Goal: Task Accomplishment & Management: Use online tool/utility

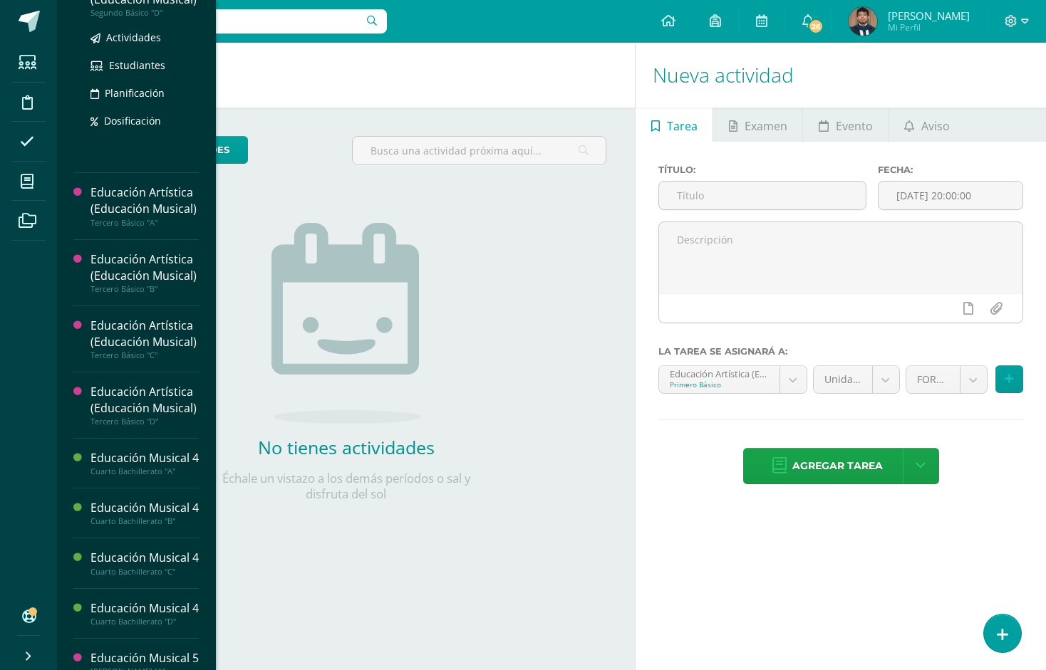
scroll to position [504, 0]
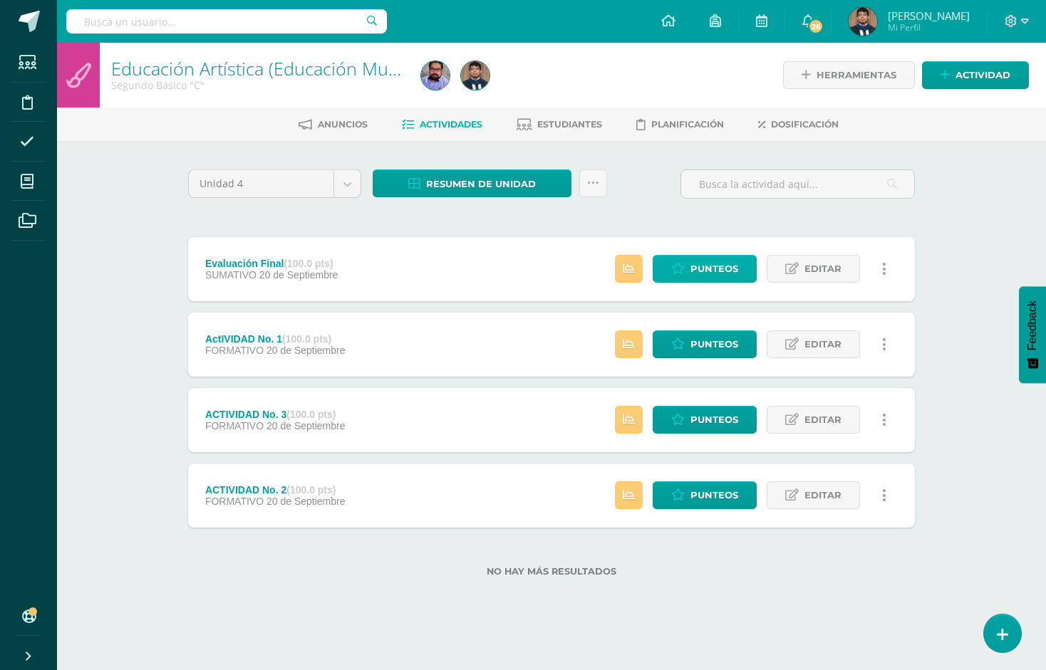
click at [720, 268] on span "Punteos" at bounding box center [714, 269] width 48 height 26
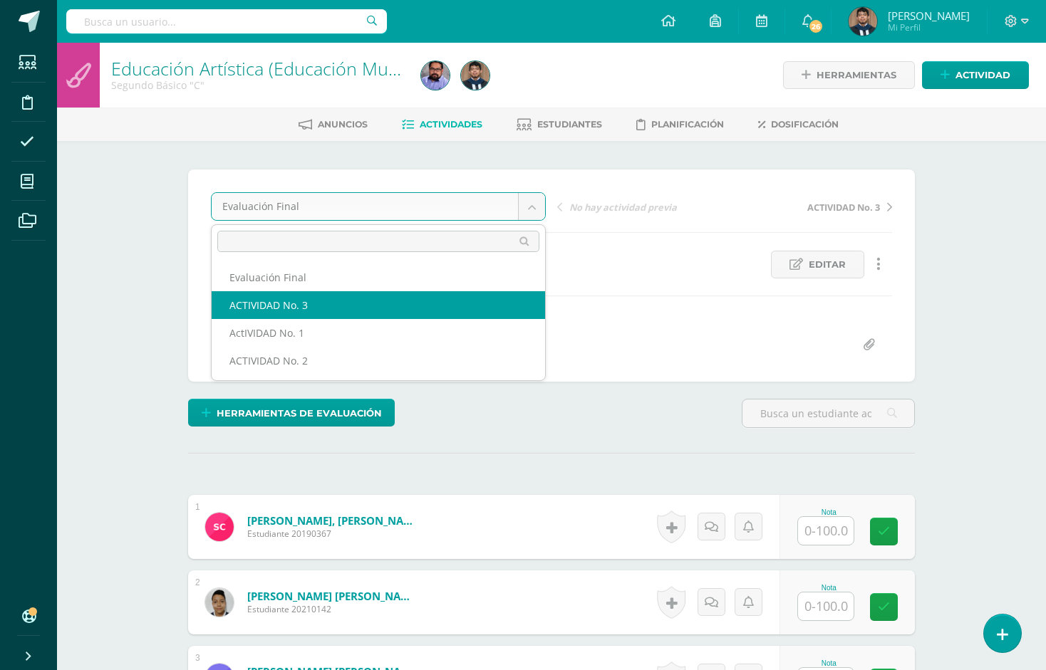
select select "/dashboard/teacher/grade-activity/226549/"
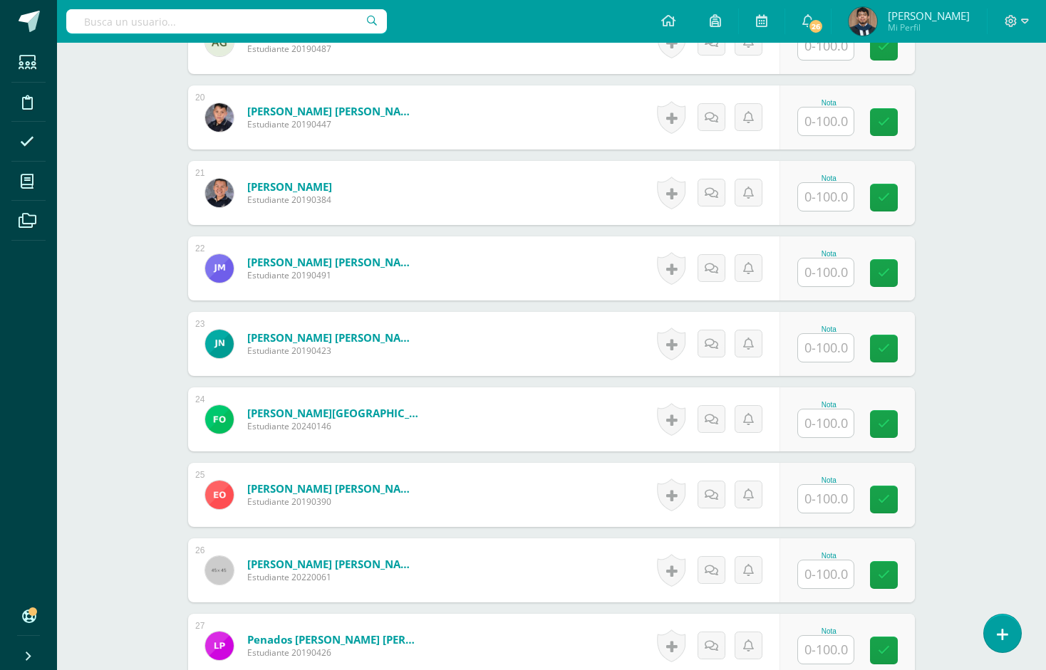
scroll to position [1845, 0]
click at [827, 355] on input "text" at bounding box center [834, 347] width 57 height 28
type input "100"
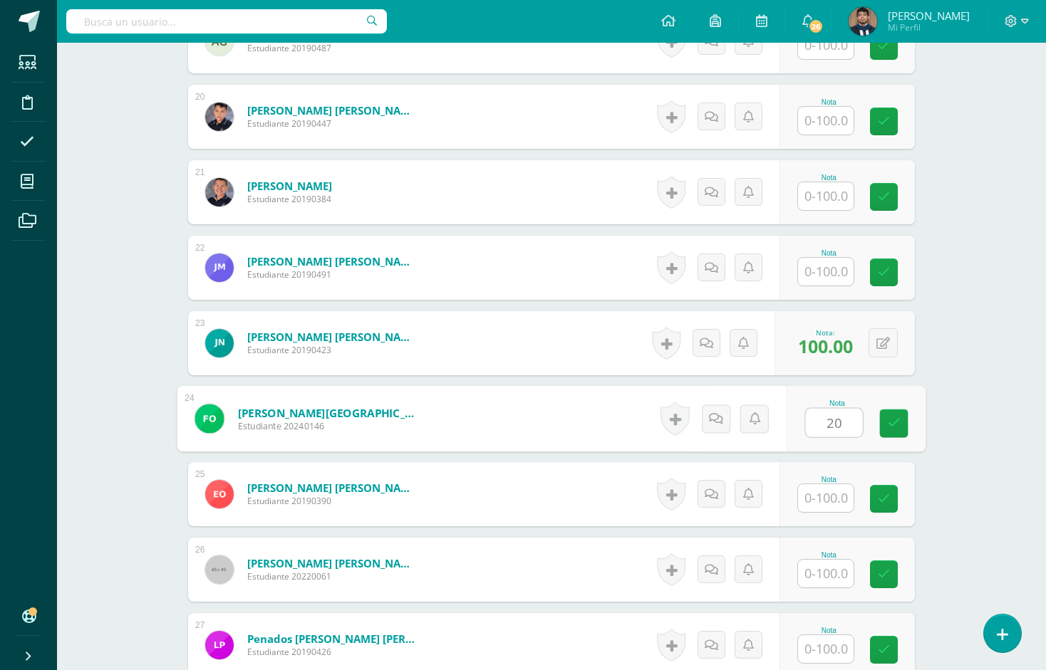
type input "2"
type input "100"
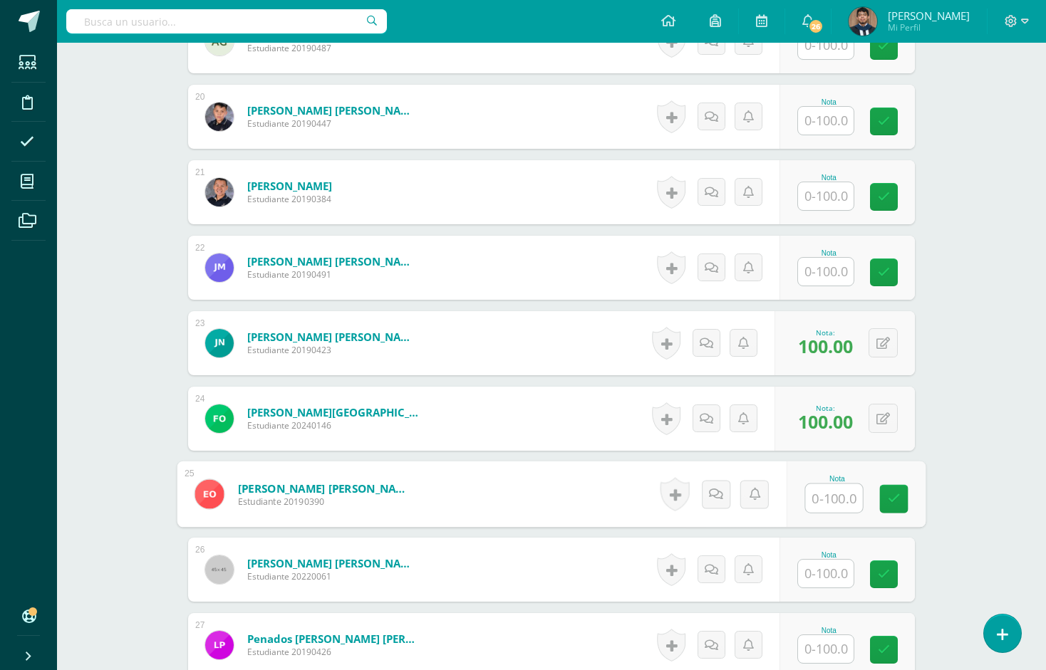
paste input "100"
type input "100"
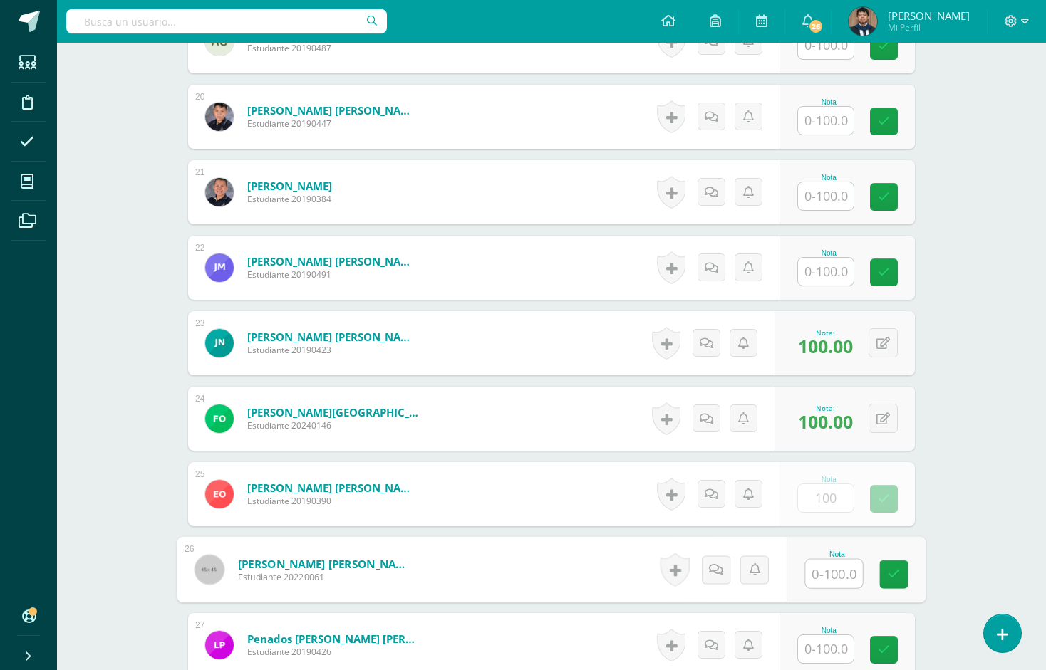
paste input "100"
type input "100"
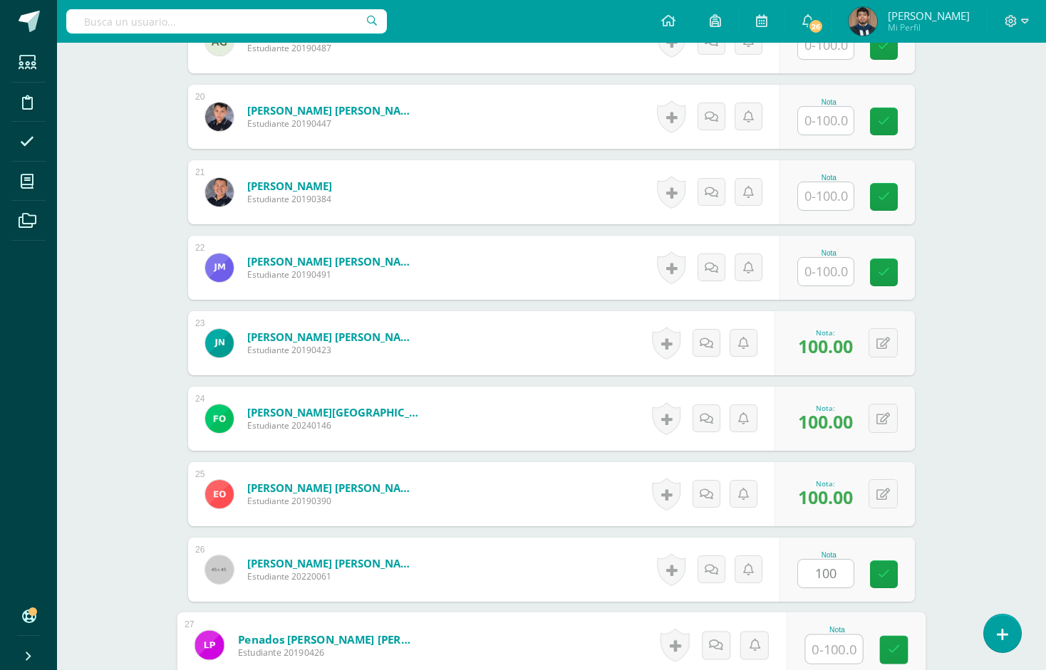
paste input "100"
type input "100"
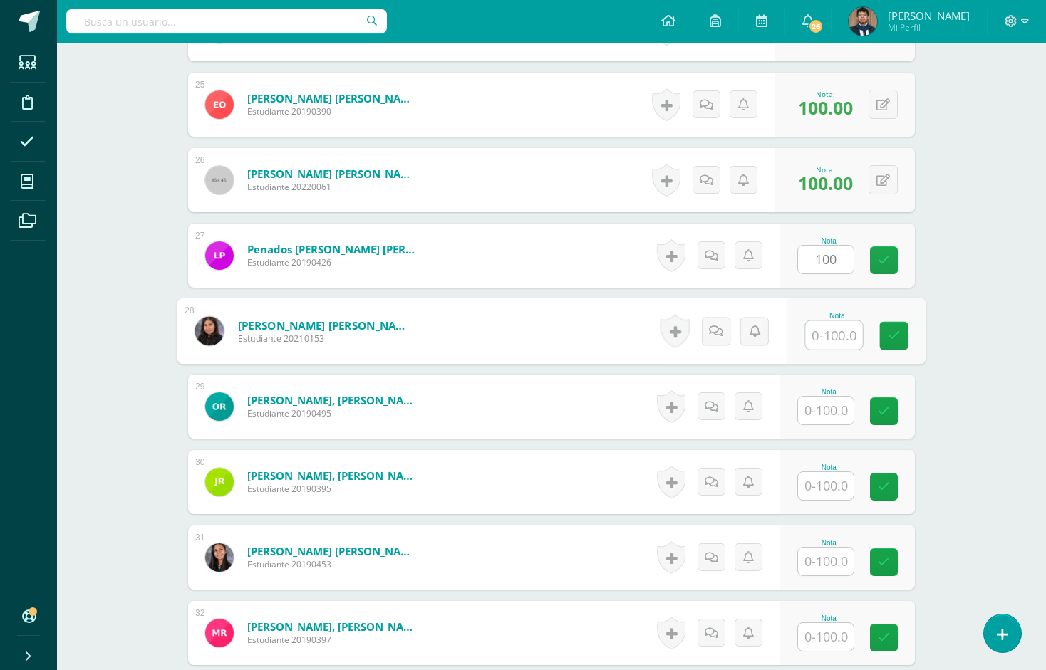
paste input "100"
type input "100"
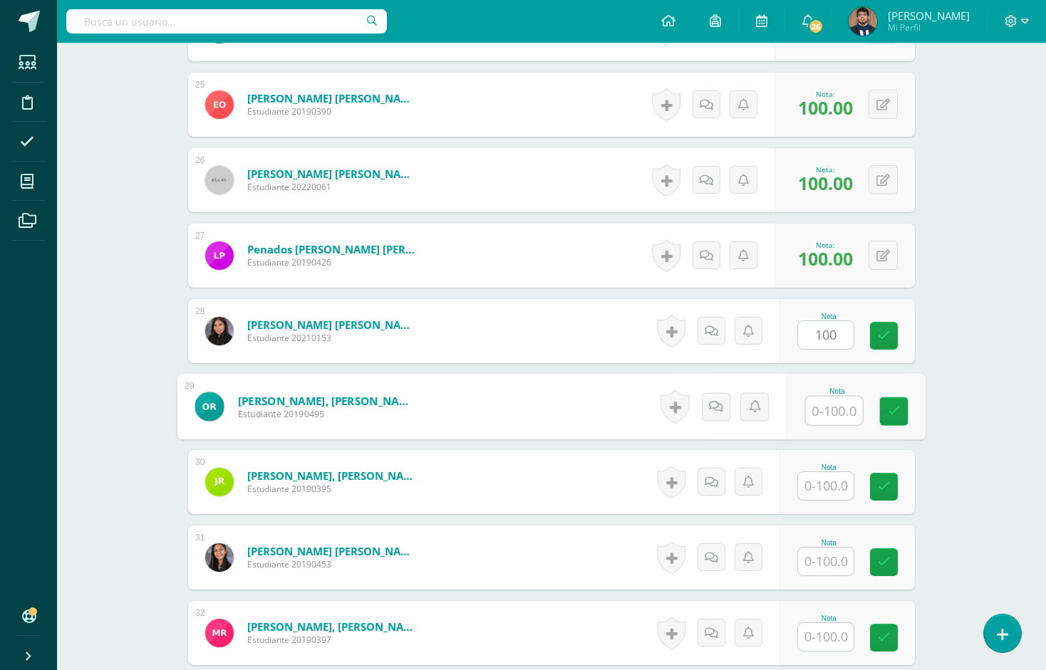
paste input "100"
type input "100"
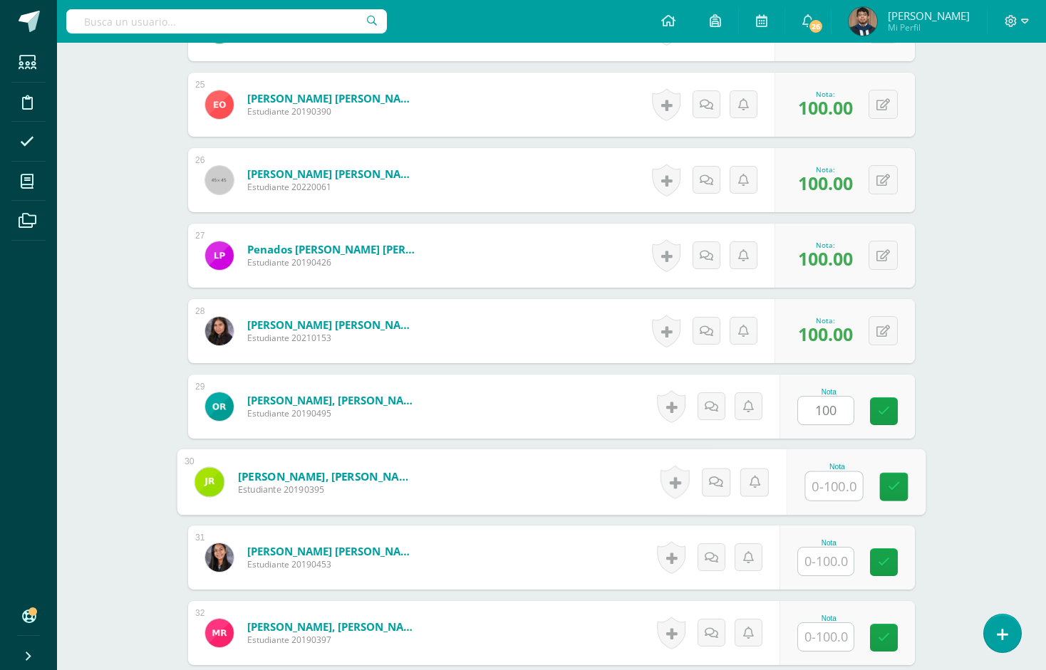
paste input "100"
type input "100"
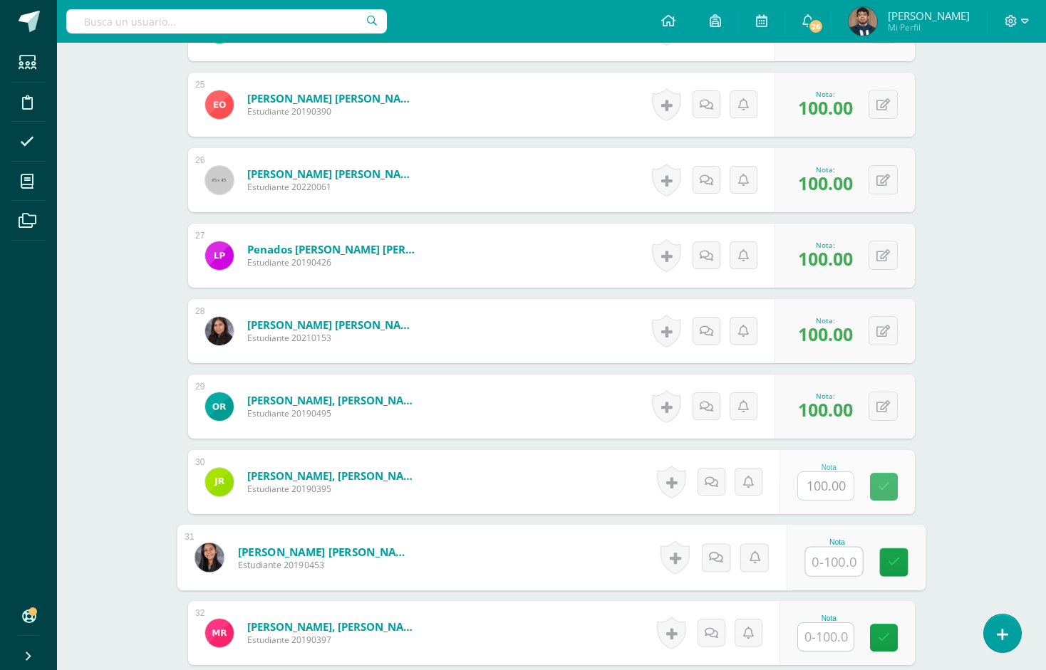
paste input "100"
type input "100"
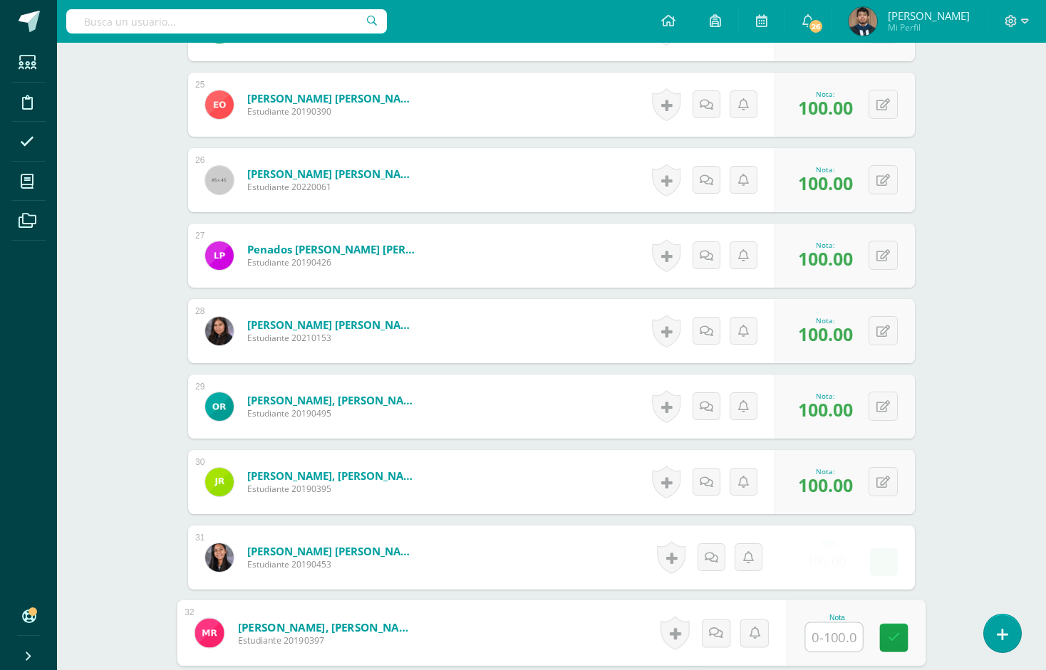
paste input "100"
type input "100"
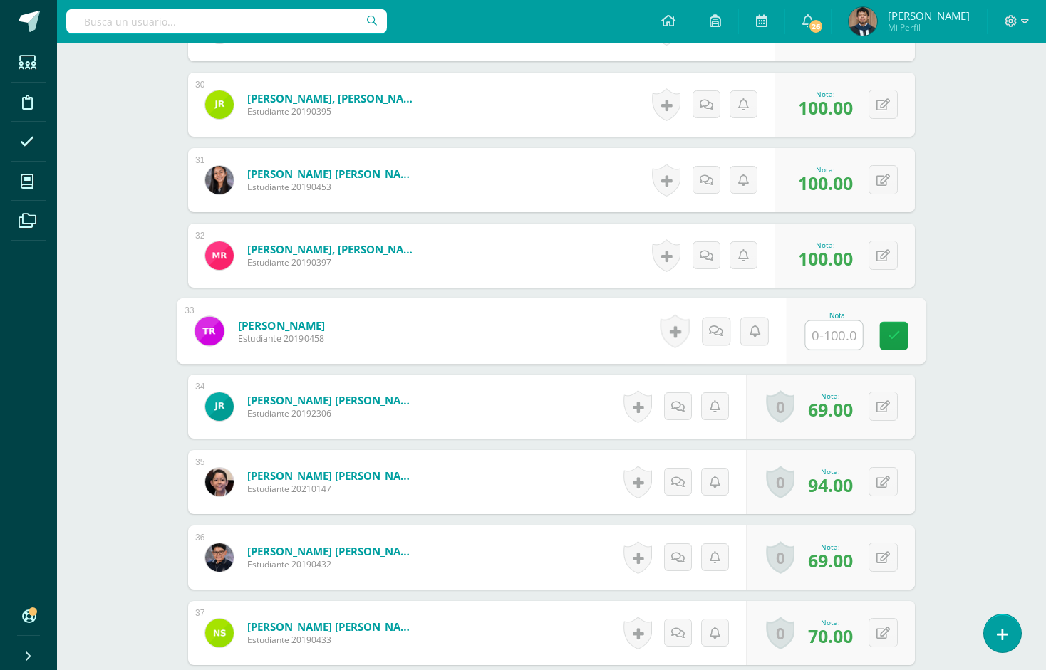
paste input "100"
type input "100"
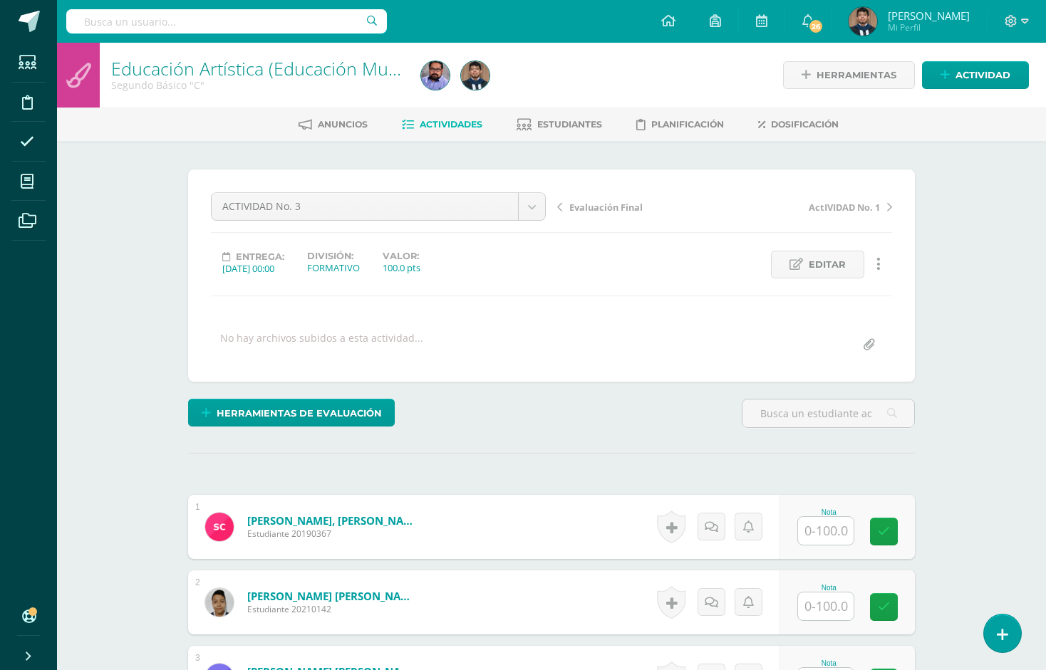
scroll to position [0, 0]
click at [571, 118] on link "Estudiantes" at bounding box center [558, 124] width 85 height 23
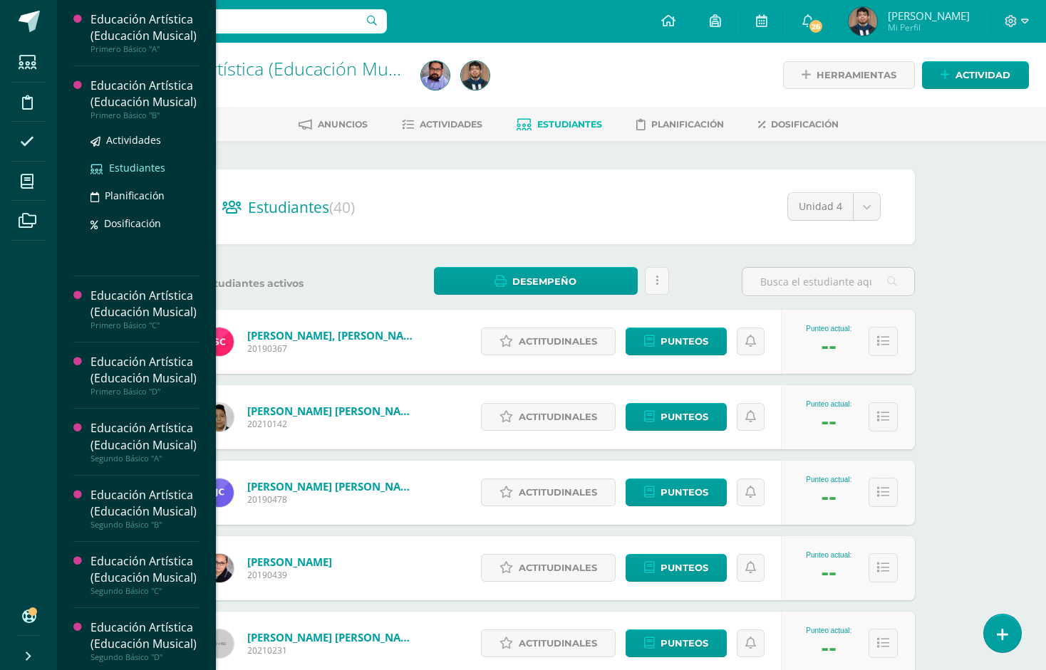
click at [142, 174] on span "Estudiantes" at bounding box center [137, 168] width 56 height 14
click at [150, 165] on div "Actividades Estudiantes Planificación Dosificación" at bounding box center [144, 192] width 108 height 144
click at [147, 147] on span "Actividades" at bounding box center [133, 140] width 55 height 14
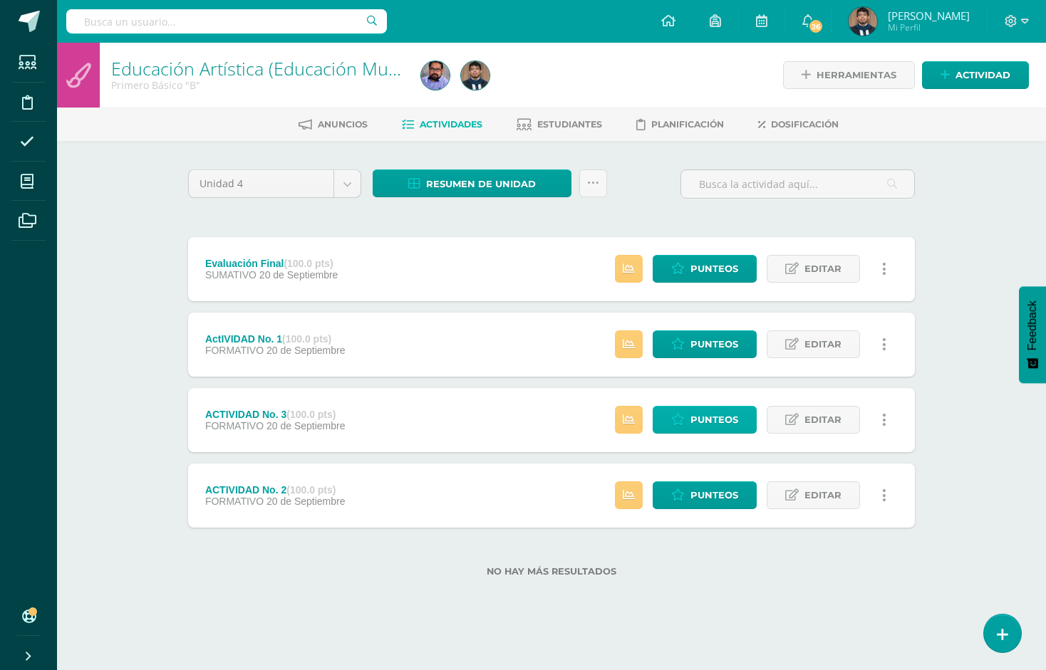
click at [718, 424] on span "Punteos" at bounding box center [714, 420] width 48 height 26
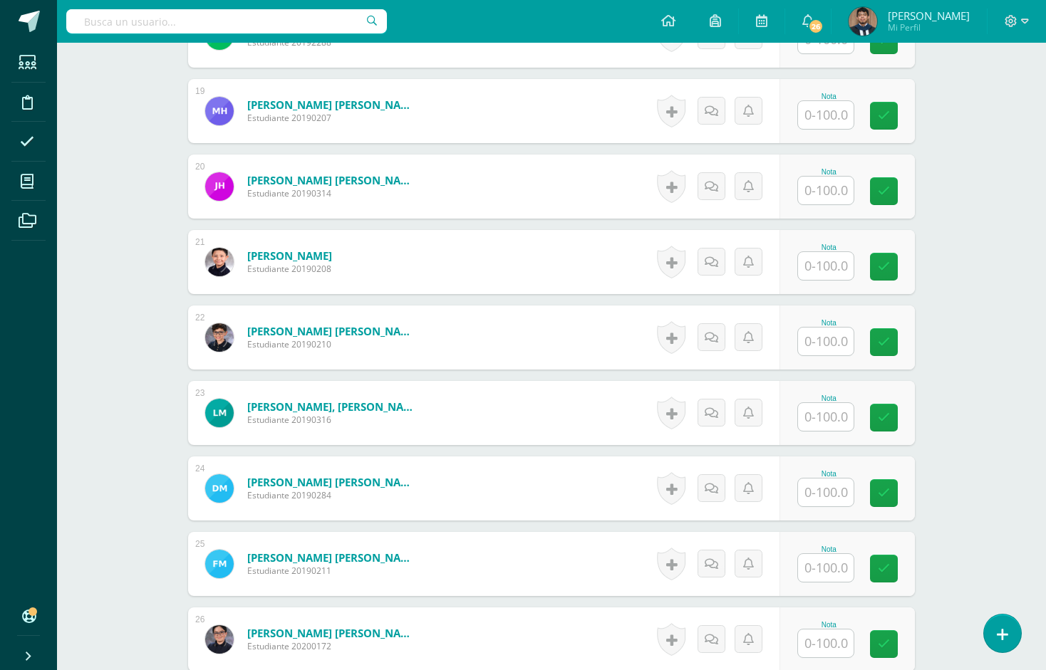
scroll to position [1776, 0]
click at [820, 491] on input "text" at bounding box center [826, 492] width 56 height 28
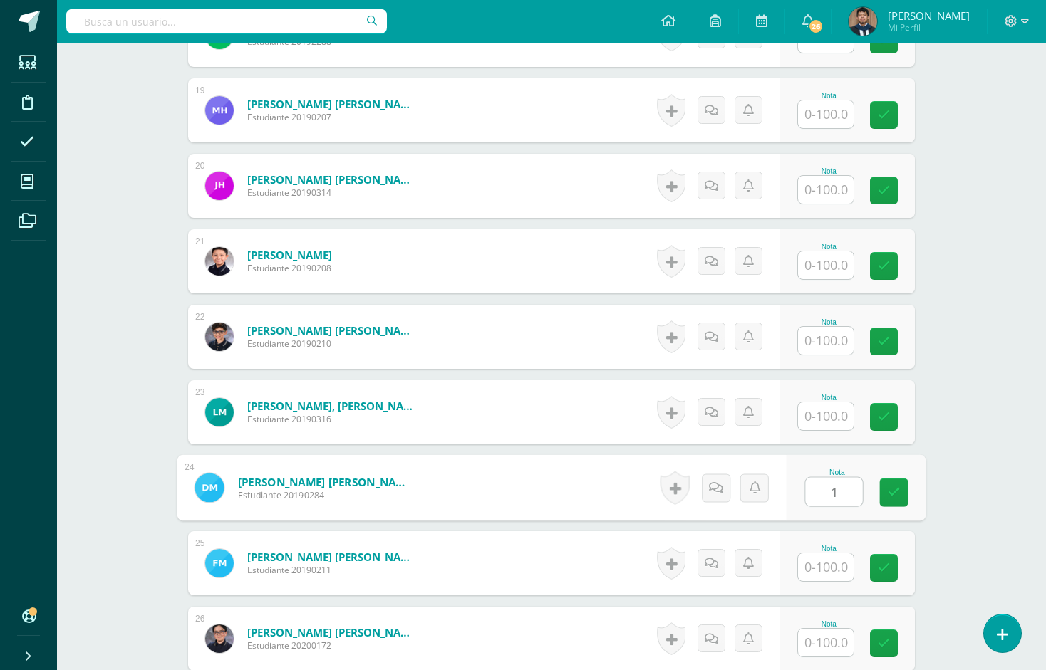
scroll to position [1776, 0]
type input "100"
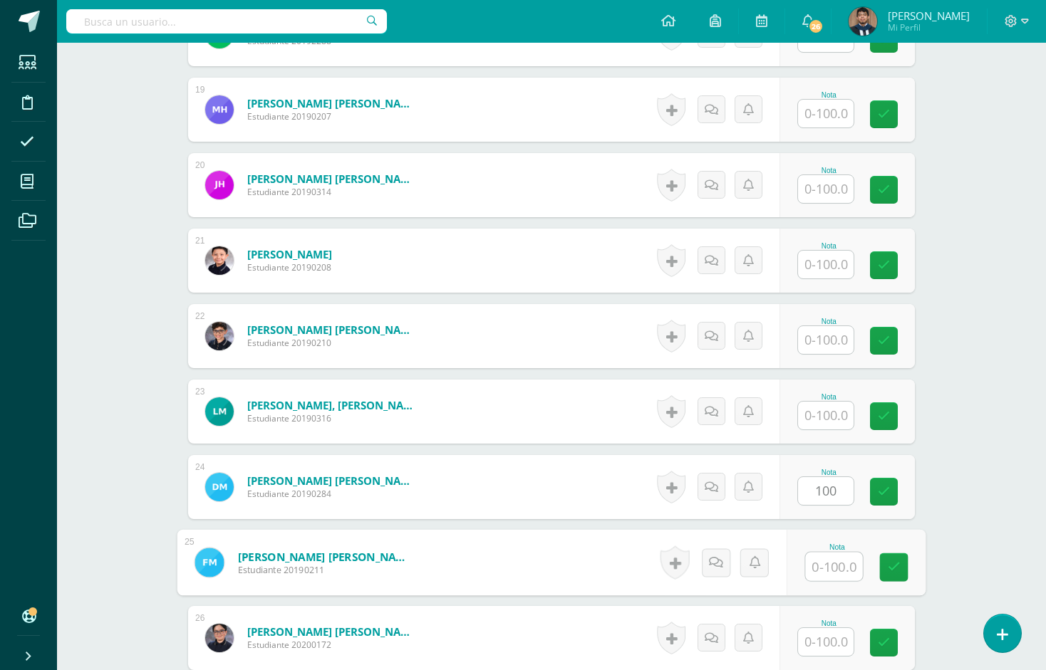
scroll to position [1777, 0]
type input "100"
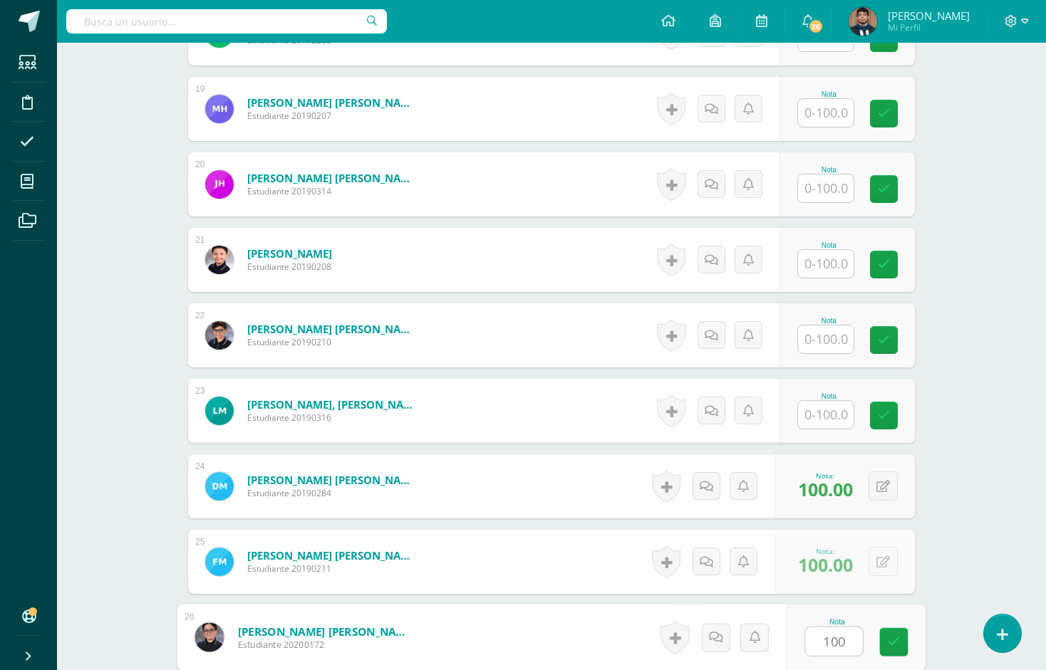
type input "100"
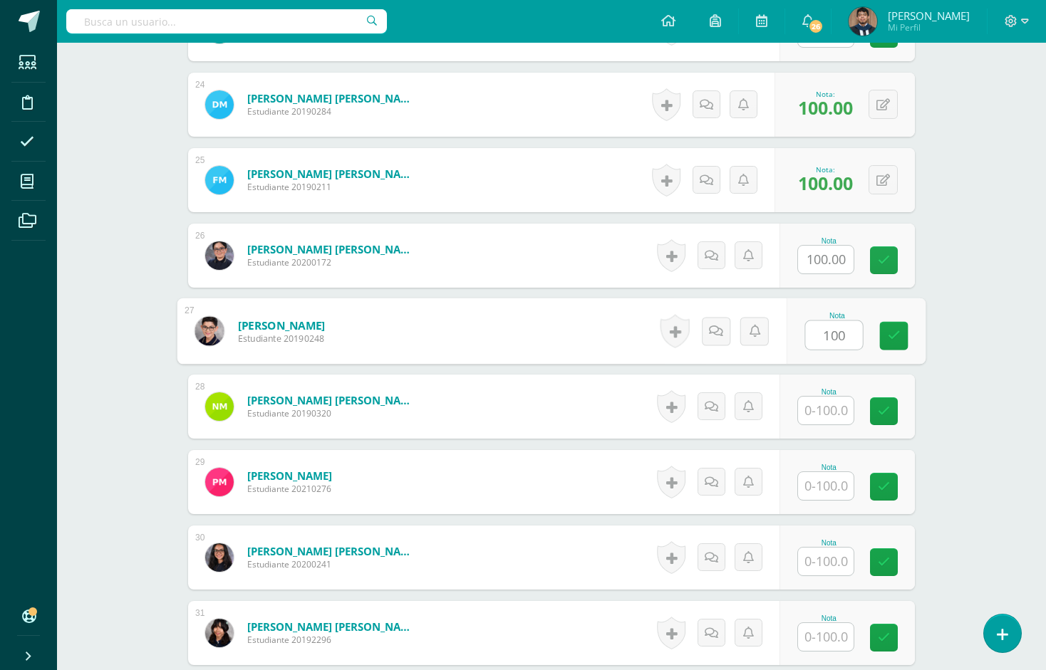
type input "100"
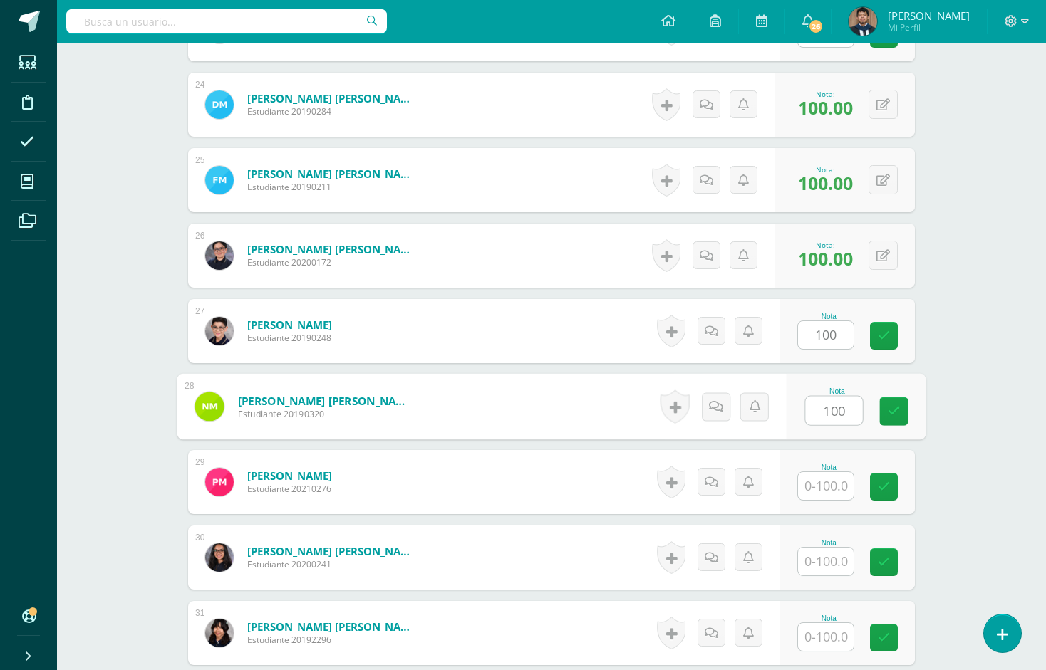
type input "100"
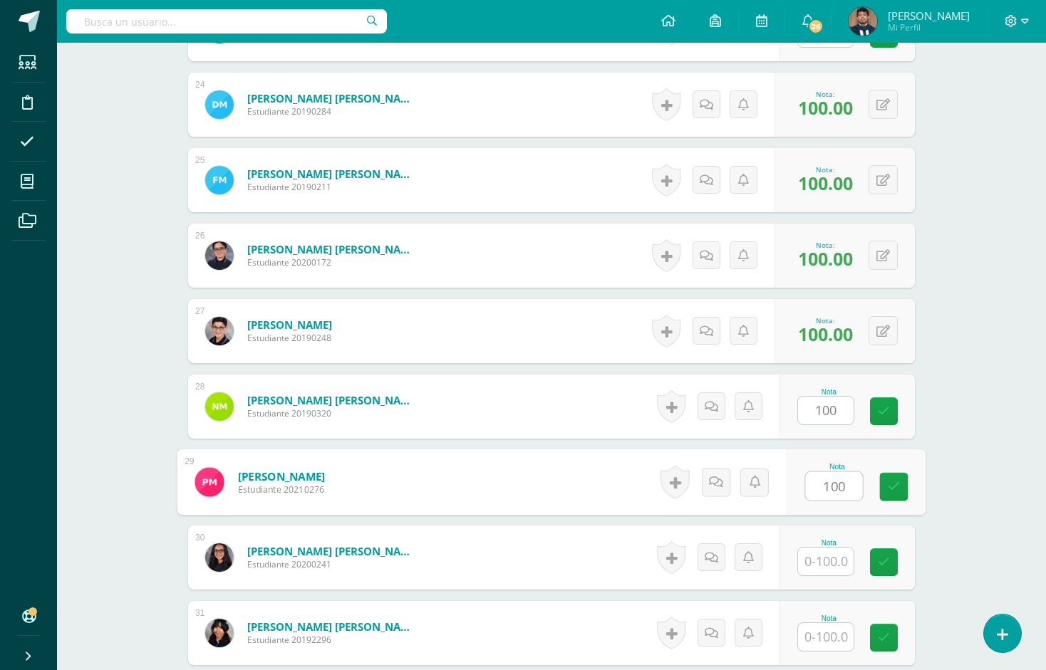
type input "100"
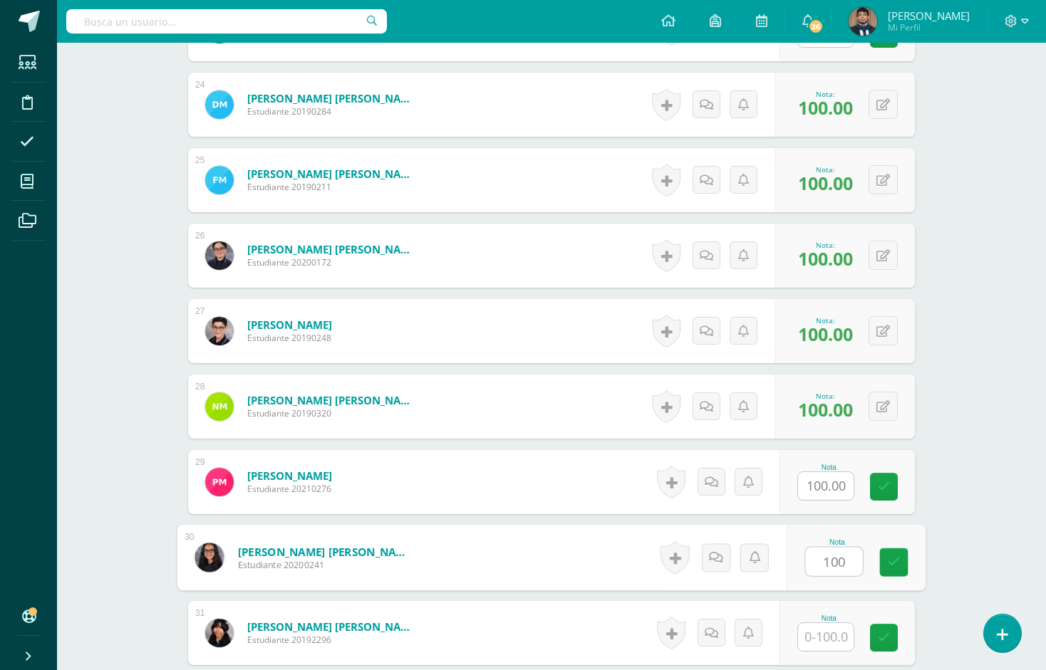
type input "100"
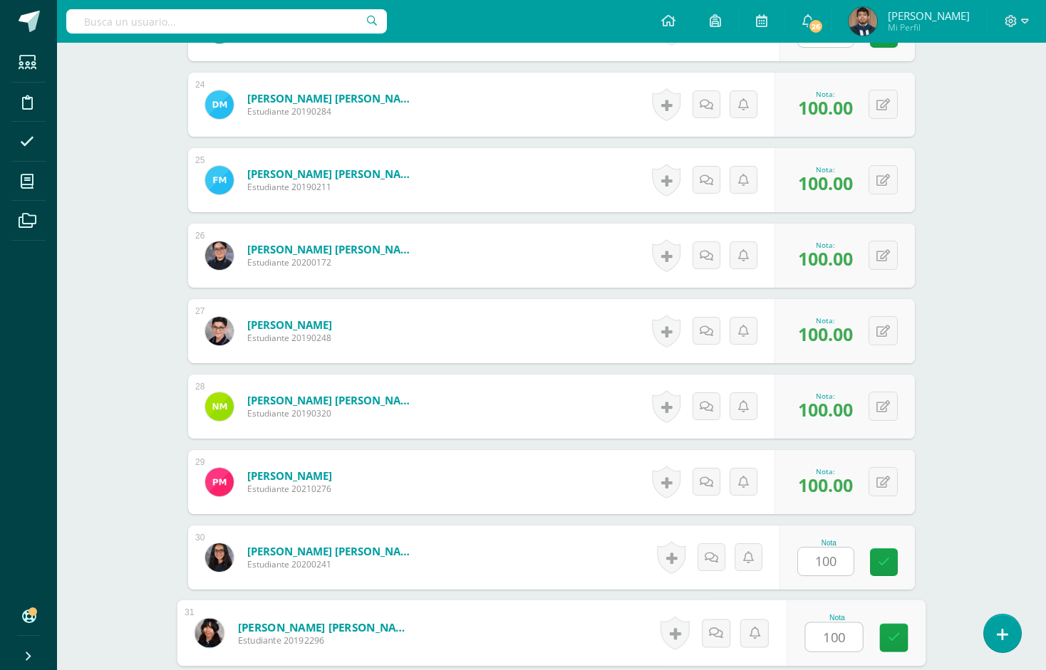
type input "100"
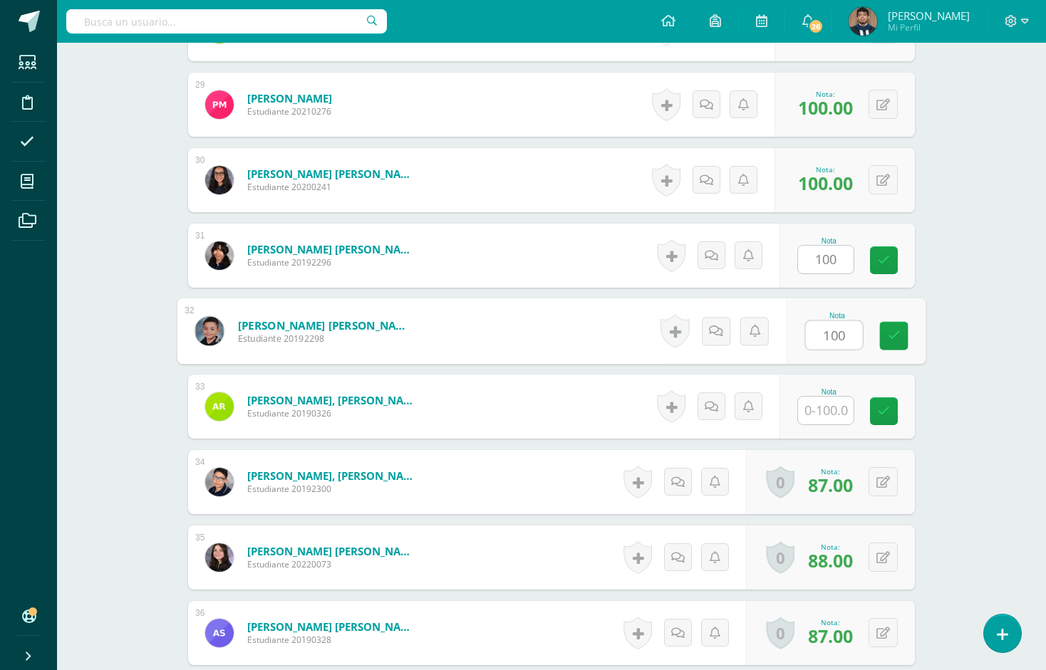
type input "100"
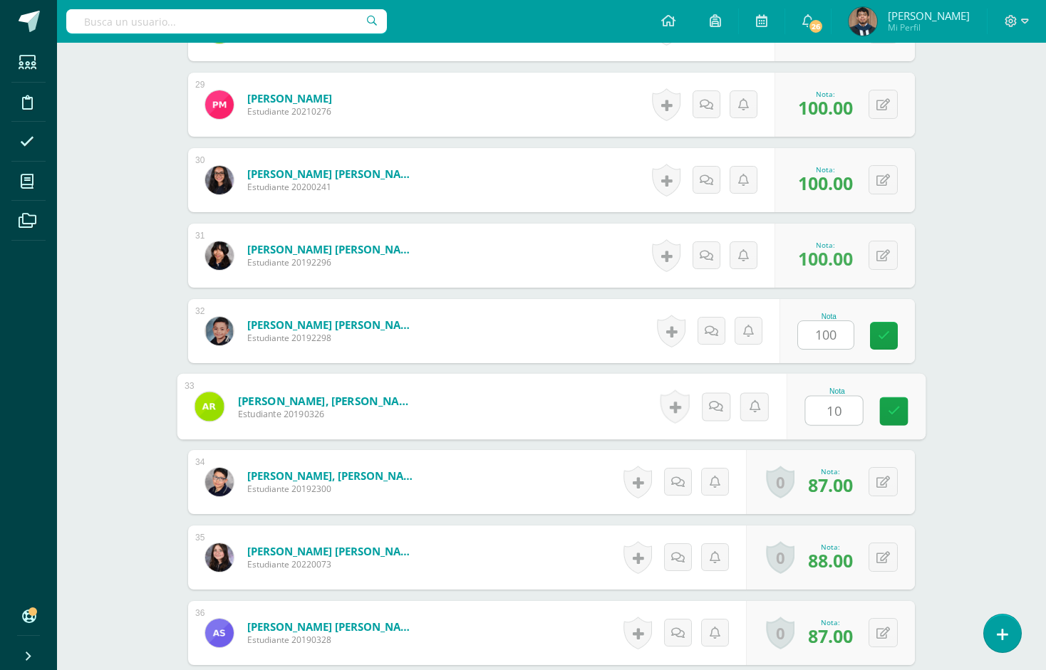
type input "100"
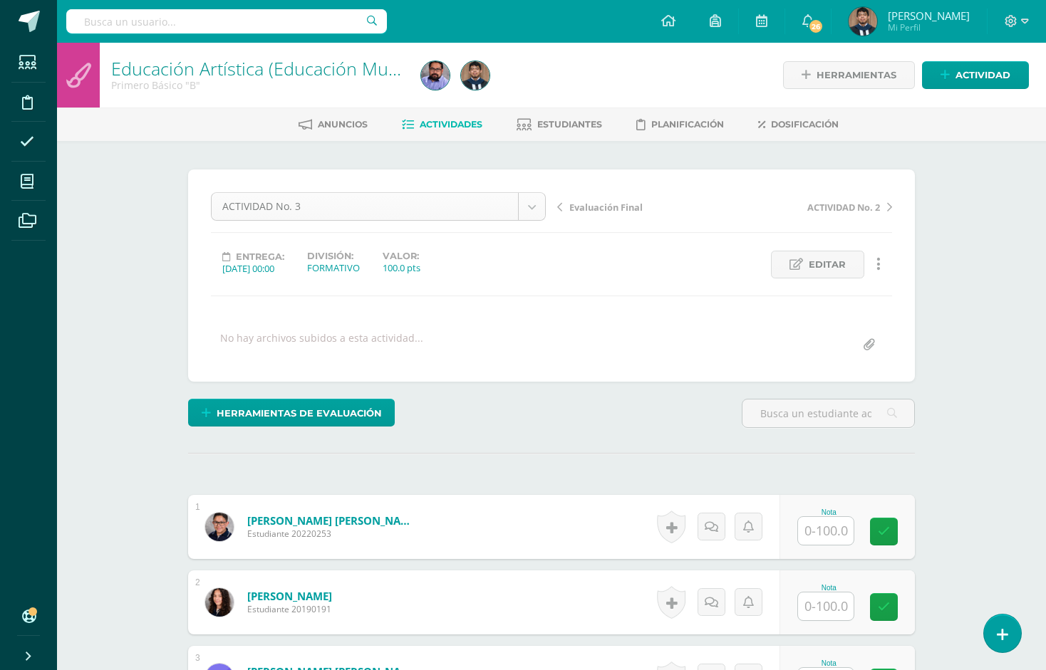
scroll to position [0, 0]
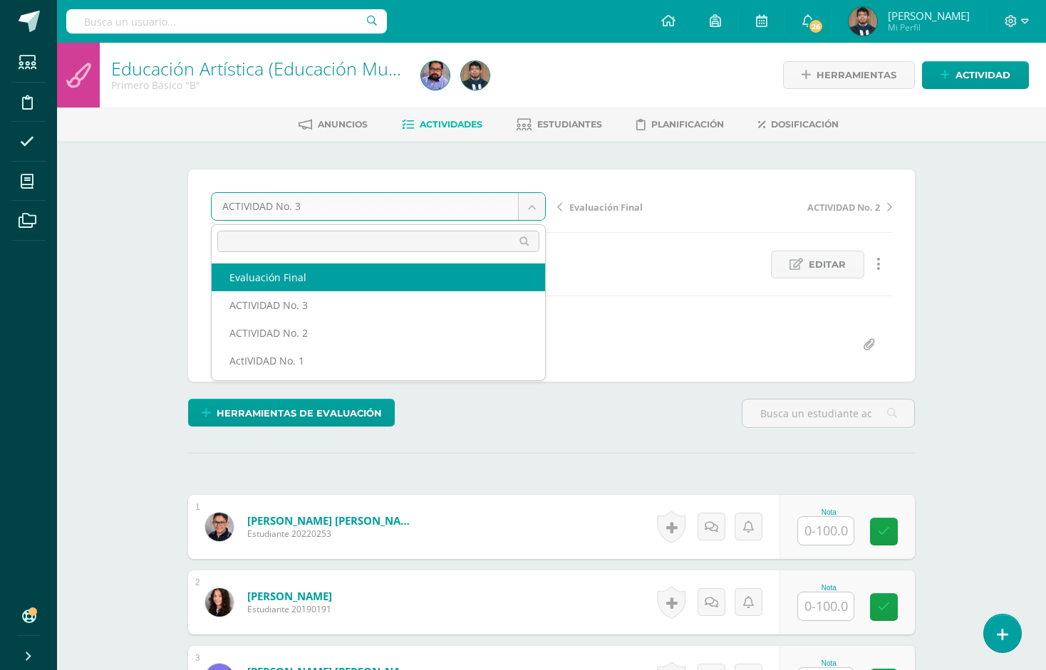
select select "/dashboard/teacher/grade-activity/226582/"
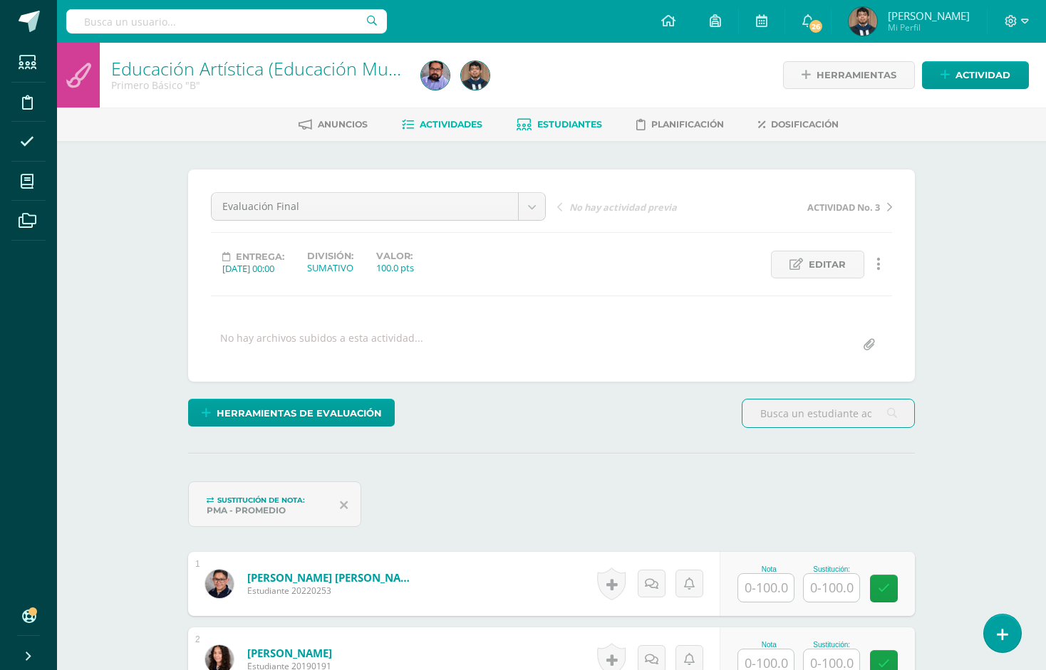
click at [550, 128] on span "Estudiantes" at bounding box center [569, 124] width 65 height 11
